Goal: Transaction & Acquisition: Purchase product/service

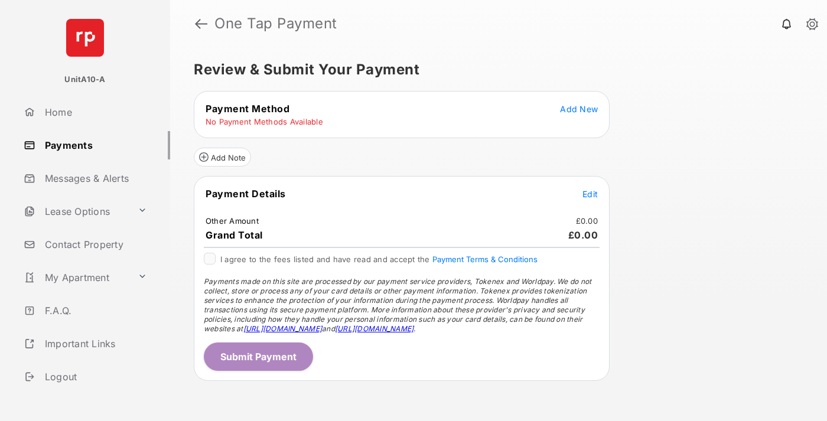
click at [579, 109] on span "Add New" at bounding box center [579, 109] width 38 height 10
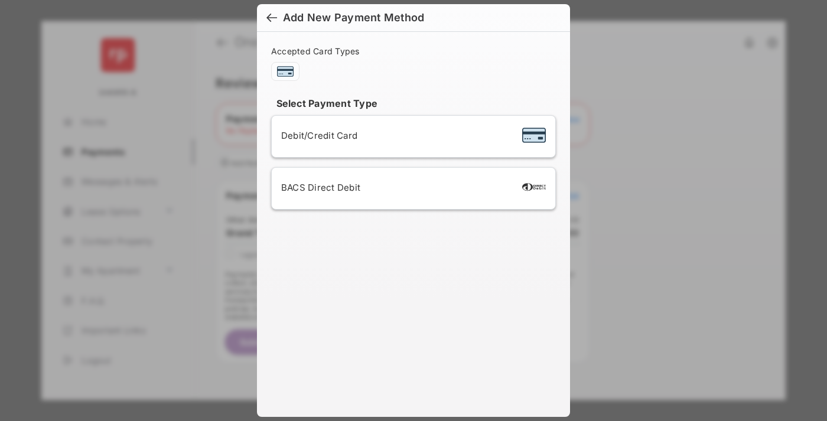
click at [316, 135] on span "Debit/Credit Card" at bounding box center [319, 135] width 76 height 11
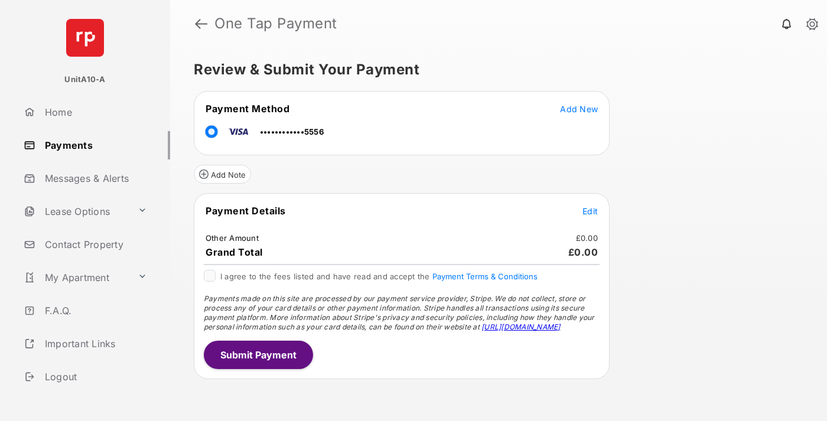
click at [590, 211] on span "Edit" at bounding box center [590, 211] width 15 height 10
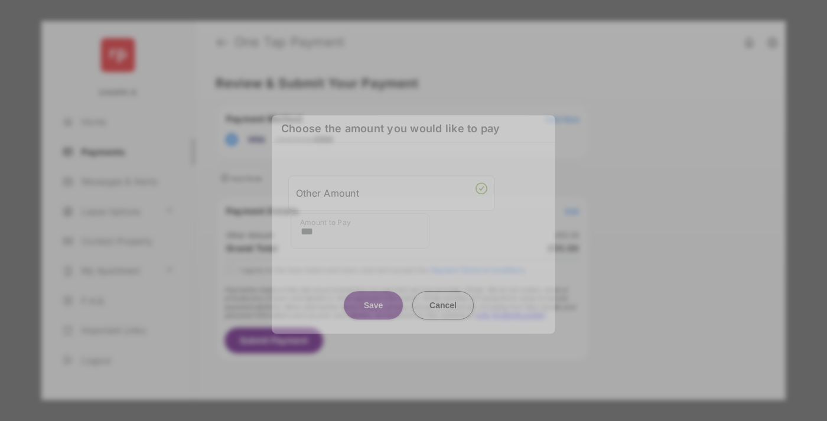
type input "***"
click at [373, 301] on button "Save" at bounding box center [373, 305] width 59 height 28
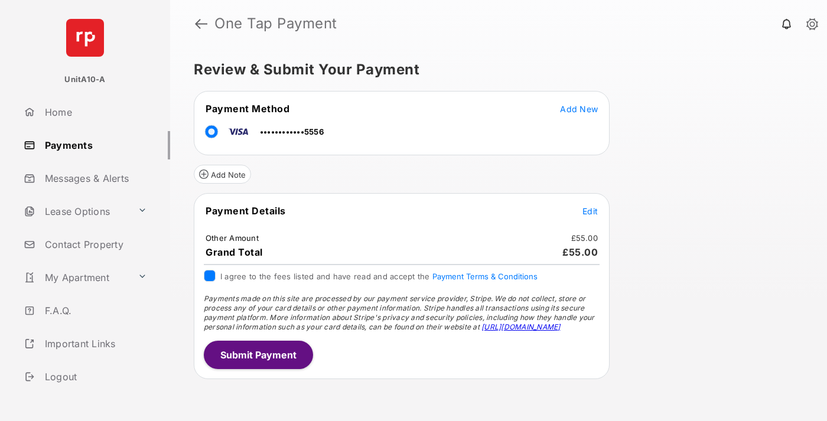
click at [258, 354] on button "Submit Payment" at bounding box center [258, 355] width 109 height 28
